Goal: Transaction & Acquisition: Purchase product/service

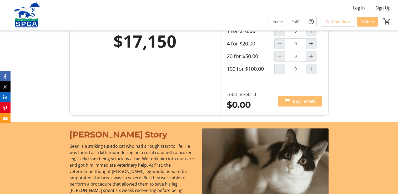
scroll to position [342, 0]
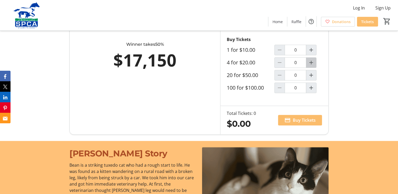
click at [311, 63] on mat-icon "Increment by one" at bounding box center [311, 62] width 6 height 6
click at [280, 63] on mat-icon "Decrement by one" at bounding box center [279, 62] width 6 height 6
type input "0"
click at [311, 74] on mat-icon "Increment by one" at bounding box center [311, 75] width 6 height 6
type input "1"
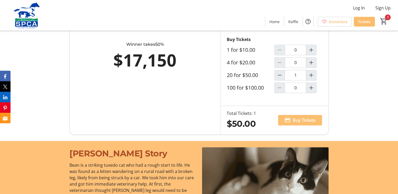
click at [301, 119] on span "Buy Tickets" at bounding box center [303, 120] width 23 height 6
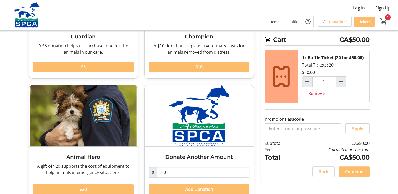
scroll to position [105, 0]
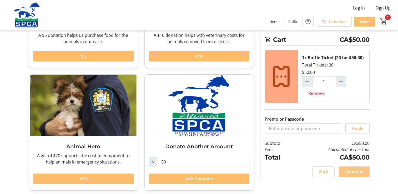
click at [353, 171] on span "Continue" at bounding box center [354, 171] width 18 height 6
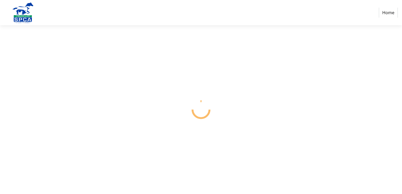
select select "CA"
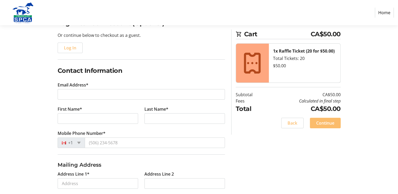
scroll to position [53, 0]
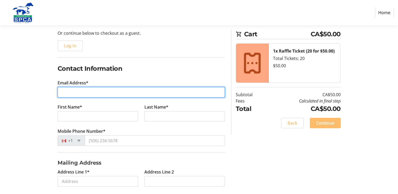
click at [114, 91] on input "Email Address*" at bounding box center [141, 92] width 167 height 11
type input "[EMAIL_ADDRESS][DOMAIN_NAME]"
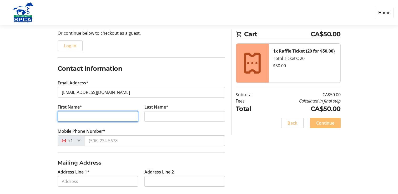
type input "[PERSON_NAME]"
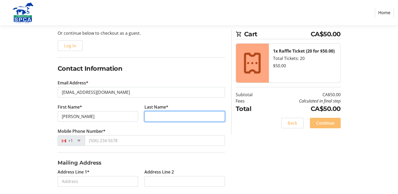
type input "prefontaine"
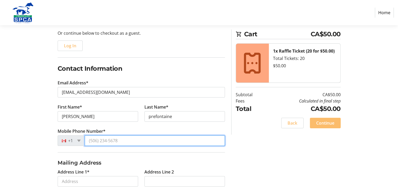
type input "(403) 392-9341"
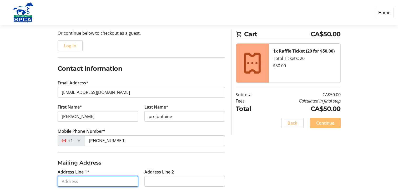
type input "po box 653"
type input "[PERSON_NAME]"
select select "AB"
type input "t0c 2j0"
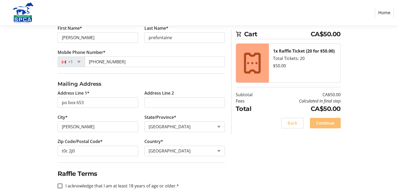
scroll to position [138, 0]
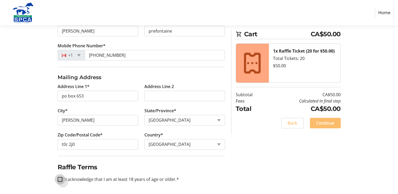
click at [59, 179] on input "I acknowledge that I am at least 18 years of age or older.*" at bounding box center [60, 179] width 5 height 5
checkbox input "true"
click at [333, 123] on span "Continue" at bounding box center [325, 123] width 18 height 6
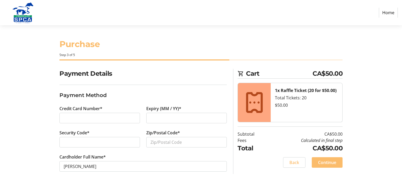
click at [94, 121] on iframe at bounding box center [100, 118] width 72 height 6
click at [125, 128] on div "Credit Card Number*" at bounding box center [99, 117] width 87 height 24
click at [81, 107] on label "Credit Card Number*" at bounding box center [80, 108] width 43 height 6
click at [83, 92] on h3 "Payment Method" at bounding box center [142, 95] width 167 height 8
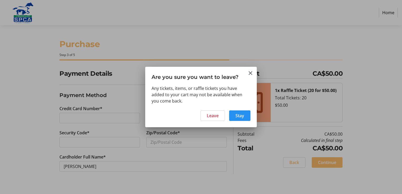
click at [242, 115] on span "Stay" at bounding box center [239, 115] width 9 height 6
click at [218, 115] on span "Leave" at bounding box center [213, 115] width 12 height 6
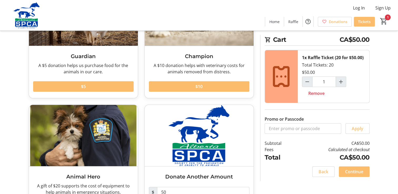
scroll to position [79, 0]
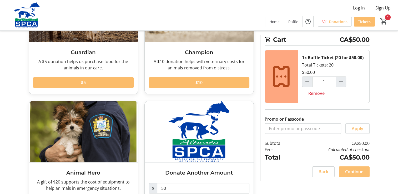
click at [359, 171] on span "Continue" at bounding box center [354, 171] width 18 height 6
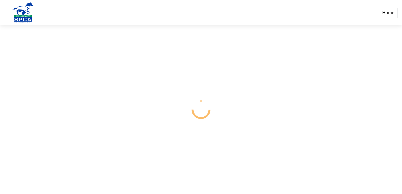
select select "CA"
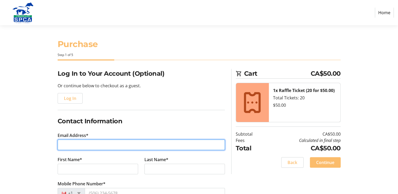
click at [108, 146] on input "Email Address*" at bounding box center [141, 145] width 167 height 11
type input "[EMAIL_ADDRESS][DOMAIN_NAME]"
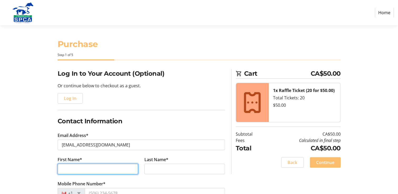
type input "[PERSON_NAME]"
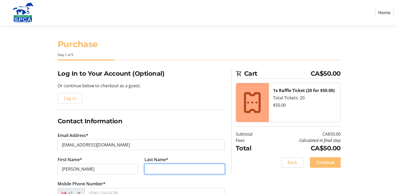
type input "prefontaine"
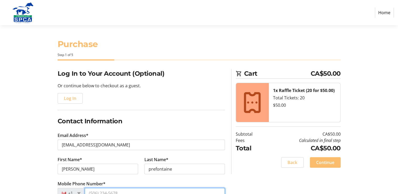
type input "(403) 392-9341"
type input "po box 653"
type input "[PERSON_NAME]"
select select "AB"
type input "t0c 2j0"
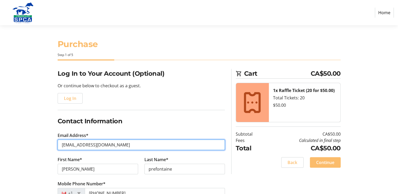
type input "[EMAIL_ADDRESS][DOMAIN_NAME]"
click at [114, 145] on input "[EMAIL_ADDRESS][DOMAIN_NAME]" at bounding box center [141, 145] width 167 height 11
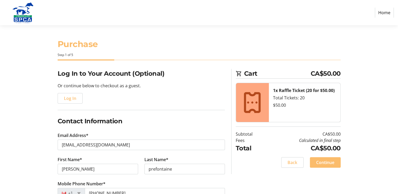
click at [141, 116] on h2 "Contact Information" at bounding box center [141, 120] width 167 height 9
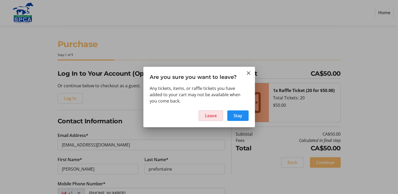
click at [207, 115] on span "Leave" at bounding box center [211, 115] width 12 height 6
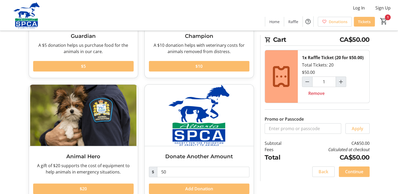
scroll to position [107, 0]
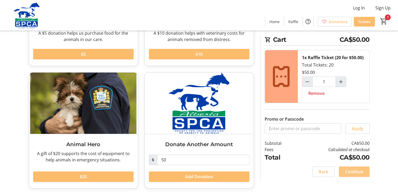
click at [357, 172] on span "Continue" at bounding box center [354, 171] width 18 height 6
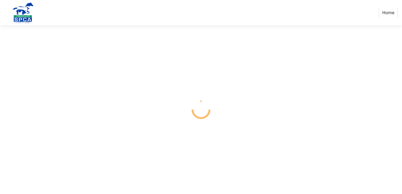
select select "CA"
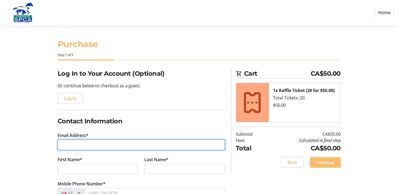
click at [99, 144] on input "Email Address*" at bounding box center [141, 145] width 167 height 11
type input "[EMAIL_ADDRESS][DOMAIN_NAME]"
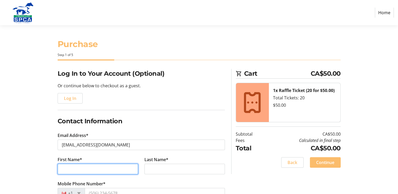
type input "[PERSON_NAME]"
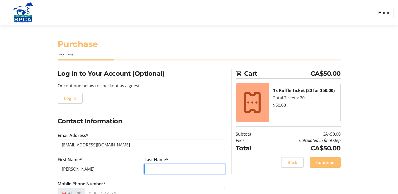
type input "prefontaine"
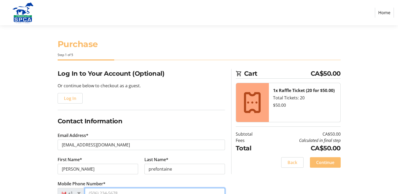
type input "(403) 392-9341"
type input "po box 653"
type input "[PERSON_NAME]"
select select "AB"
type input "t0c 2j0"
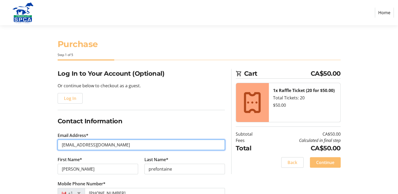
type input "[EMAIL_ADDRESS][DOMAIN_NAME]"
drag, startPoint x: 114, startPoint y: 145, endPoint x: 48, endPoint y: 142, distance: 65.5
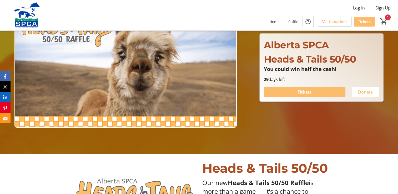
scroll to position [53, 0]
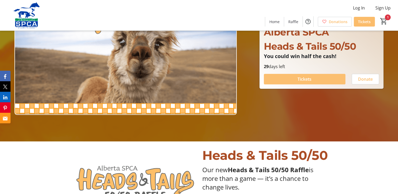
click at [311, 78] on span "Tickets" at bounding box center [304, 79] width 14 height 6
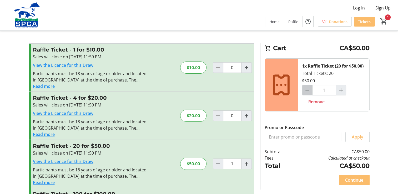
click at [306, 90] on mat-icon "Decrement by one" at bounding box center [307, 90] width 6 height 6
type input "0"
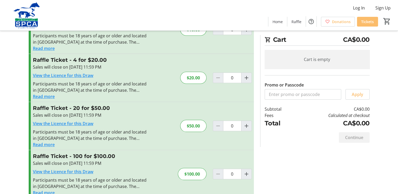
scroll to position [48, 0]
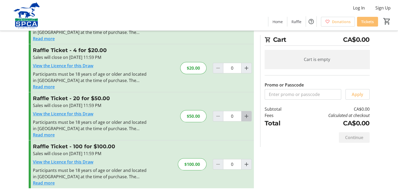
click at [247, 115] on mat-icon "Increment by one" at bounding box center [246, 116] width 6 height 6
type input "1"
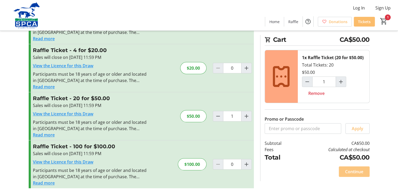
click at [358, 170] on span "Continue" at bounding box center [354, 171] width 18 height 6
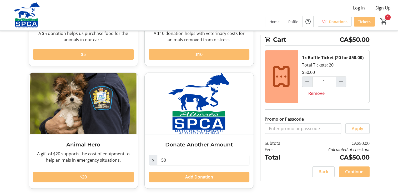
scroll to position [107, 0]
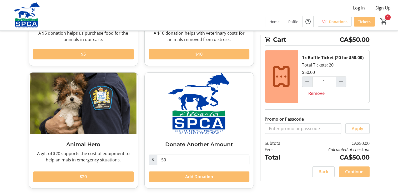
click at [357, 171] on span "Continue" at bounding box center [354, 171] width 18 height 6
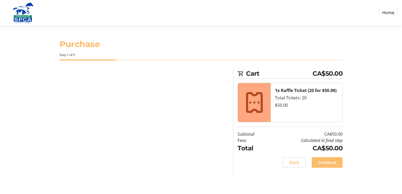
select select "CA"
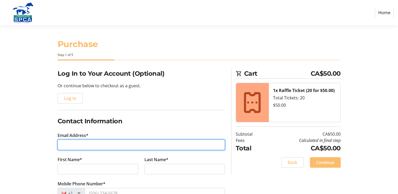
click at [84, 143] on input "Email Address*" at bounding box center [141, 145] width 167 height 11
type input "[EMAIL_ADDRESS][DOMAIN_NAME]"
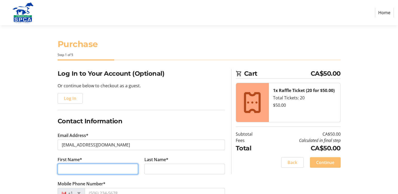
type input "[PERSON_NAME]"
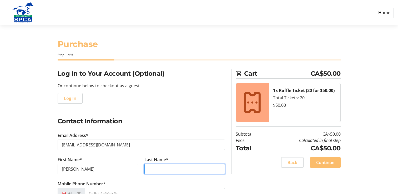
type input "prefontaine"
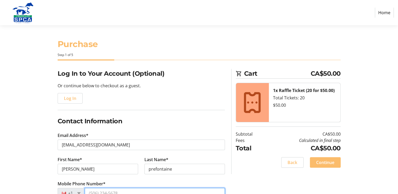
type input "[PHONE_NUMBER]"
type input "PO BOX 653"
type input "[PERSON_NAME]"
type input "t0c 2j0"
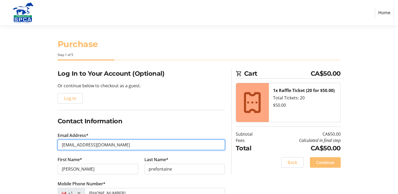
type input "[EMAIL_ADDRESS][DOMAIN_NAME]"
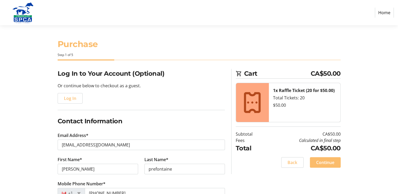
type input "po box 653"
select select "AB"
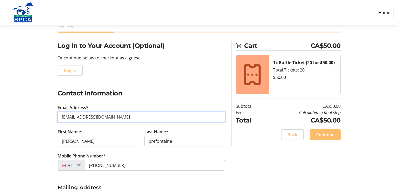
scroll to position [53, 0]
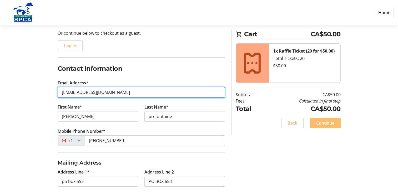
click at [109, 93] on input "[EMAIL_ADDRESS][DOMAIN_NAME]" at bounding box center [141, 92] width 167 height 11
drag, startPoint x: 109, startPoint y: 93, endPoint x: 65, endPoint y: 95, distance: 44.7
click at [65, 95] on input "[EMAIL_ADDRESS][DOMAIN_NAME]" at bounding box center [141, 92] width 167 height 11
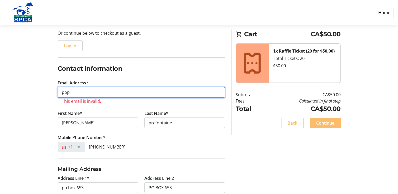
type input "[EMAIL_ADDRESS][DOMAIN_NAME]"
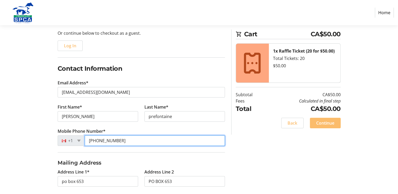
drag, startPoint x: 122, startPoint y: 142, endPoint x: 88, endPoint y: 151, distance: 34.7
click at [88, 151] on tr-form-field "Mobile Phone Number* [PHONE_NUMBER]" at bounding box center [141, 140] width 167 height 24
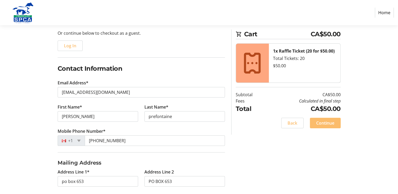
click at [229, 159] on div "Log In to Your Account (Optional) Or continue below to checkout as a guest. Log…" at bounding box center [198, 148] width 347 height 264
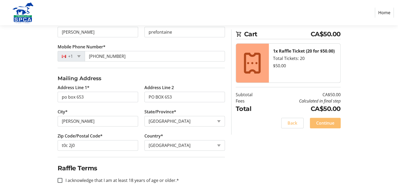
scroll to position [138, 0]
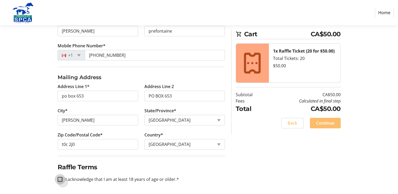
click at [59, 179] on input "I acknowledge that I am at least 18 years of age or older.*" at bounding box center [60, 179] width 5 height 5
checkbox input "true"
click at [325, 122] on span "Continue" at bounding box center [325, 123] width 18 height 6
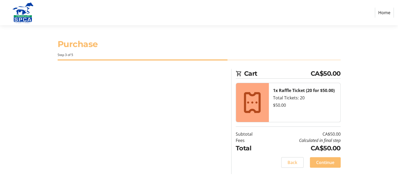
scroll to position [0, 0]
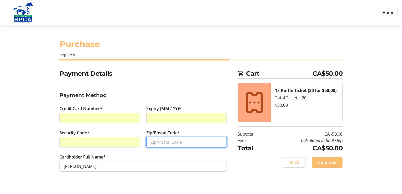
click at [180, 143] on input "Zip/Postal Code*" at bounding box center [186, 142] width 80 height 11
type input "t0c2j0"
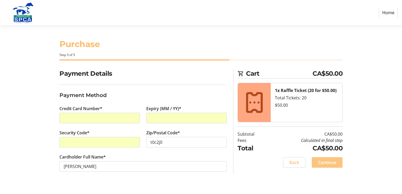
click at [331, 161] on span "Continue" at bounding box center [327, 162] width 18 height 6
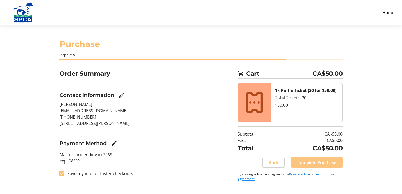
click at [317, 161] on span "Complete Purchase" at bounding box center [316, 162] width 39 height 6
